Goal: Check status: Check status

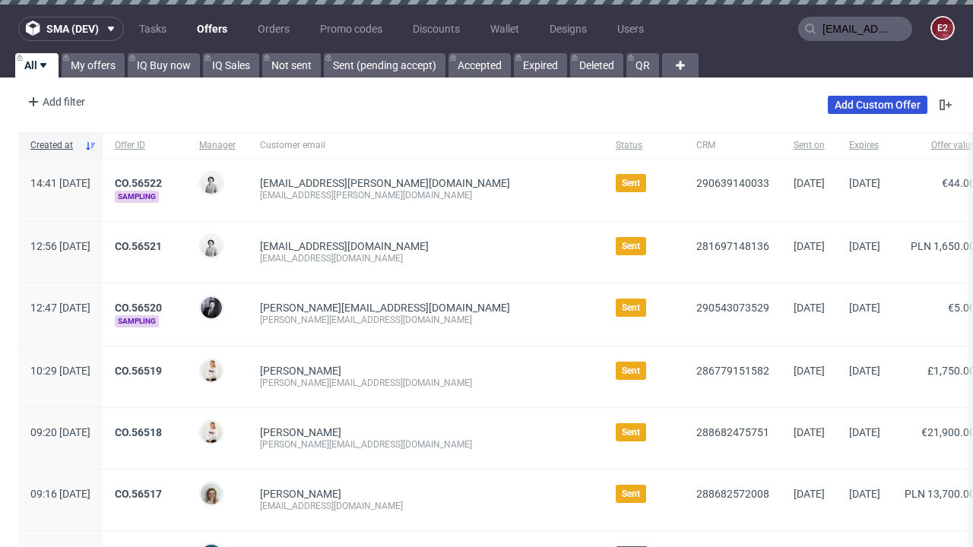
type input "[EMAIL_ADDRESS][PERSON_NAME][DOMAIN_NAME]"
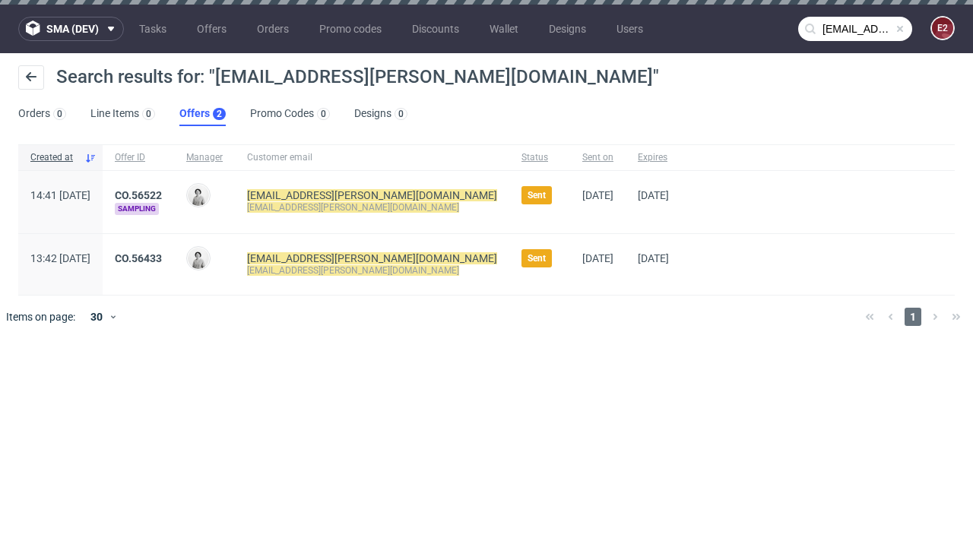
click at [202, 114] on link "Offers 2" at bounding box center [202, 114] width 46 height 24
click at [162, 195] on link "CO.56522" at bounding box center [138, 195] width 47 height 12
